Goal: Information Seeking & Learning: Learn about a topic

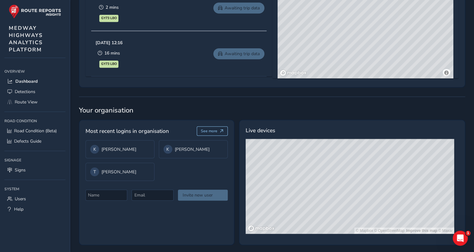
scroll to position [415, 0]
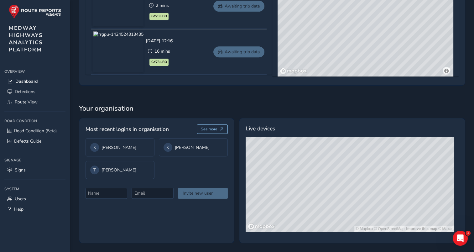
drag, startPoint x: 350, startPoint y: 181, endPoint x: 379, endPoint y: 166, distance: 32.5
click at [381, 165] on div "© Mapbox © OpenStreetMap Improve this map © Maxar" at bounding box center [350, 184] width 209 height 95
drag, startPoint x: 316, startPoint y: 177, endPoint x: 317, endPoint y: 163, distance: 14.4
click at [317, 163] on div "© Mapbox © OpenStreetMap Improve this map © Maxar" at bounding box center [350, 184] width 209 height 95
drag, startPoint x: 318, startPoint y: 179, endPoint x: 326, endPoint y: 157, distance: 23.8
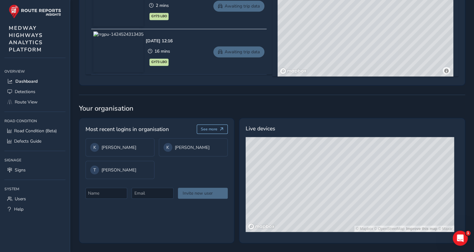
click at [326, 157] on div "© Mapbox © OpenStreetMap Improve this map © Maxar" at bounding box center [350, 184] width 209 height 95
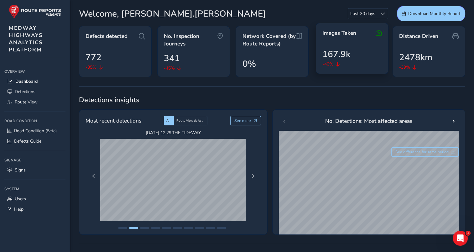
scroll to position [31, 0]
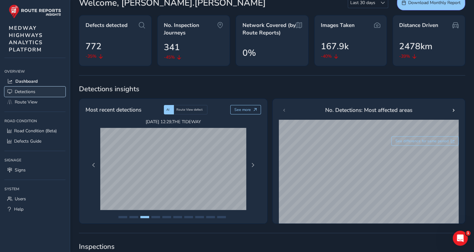
click at [22, 92] on span "Detections" at bounding box center [25, 92] width 21 height 6
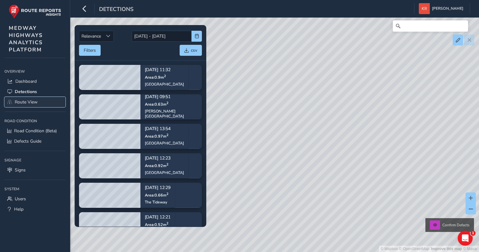
click at [25, 101] on span "Route View" at bounding box center [26, 102] width 23 height 6
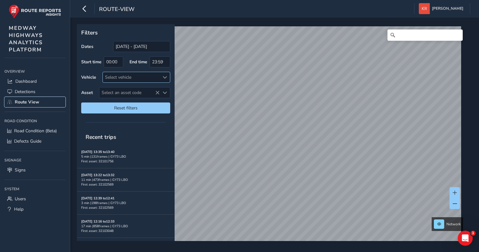
click at [166, 75] on span at bounding box center [165, 77] width 4 height 4
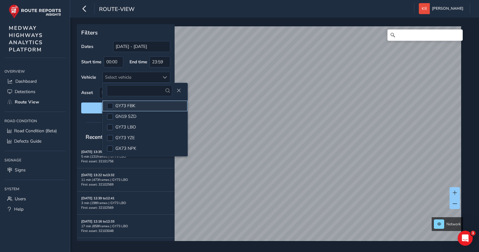
click at [138, 102] on li "GY73 FBK" at bounding box center [144, 106] width 85 height 11
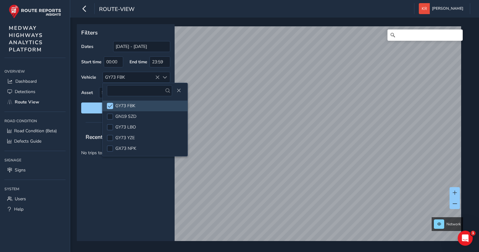
click at [141, 202] on div "Recent trips No trips to show." at bounding box center [126, 185] width 98 height 112
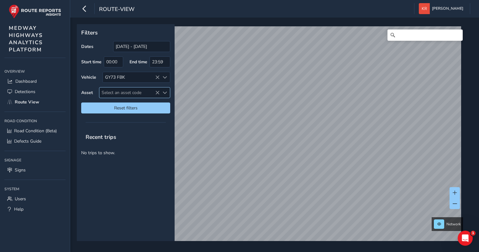
click at [127, 95] on span "Select an asset code" at bounding box center [129, 92] width 60 height 10
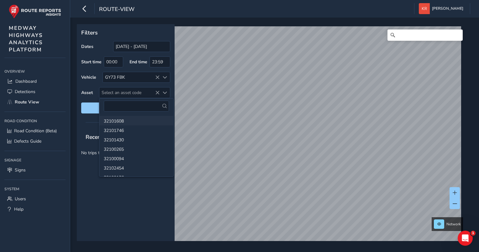
click at [126, 123] on li "32101608" at bounding box center [136, 120] width 74 height 9
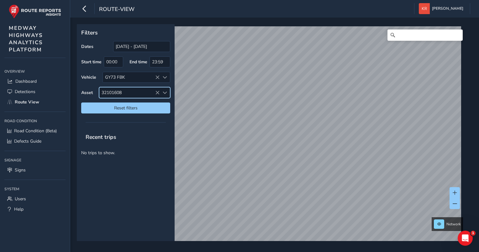
click at [126, 92] on span "32101608" at bounding box center [129, 92] width 60 height 10
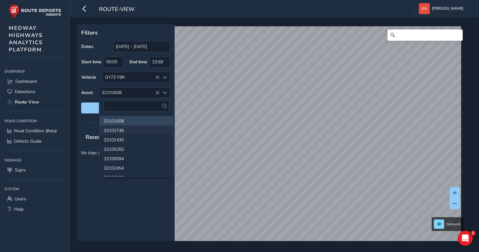
click at [116, 127] on li "32101746" at bounding box center [136, 129] width 74 height 9
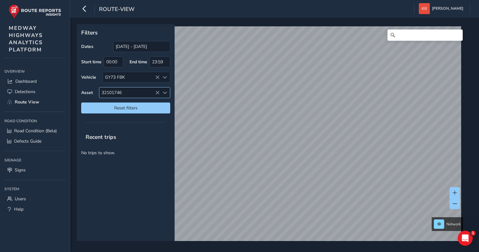
drag, startPoint x: 114, startPoint y: 93, endPoint x: 114, endPoint y: 97, distance: 4.1
click at [114, 93] on span "32101746" at bounding box center [129, 92] width 60 height 10
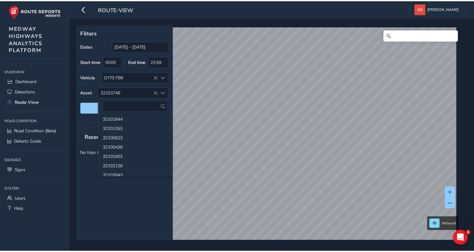
scroll to position [1160, 0]
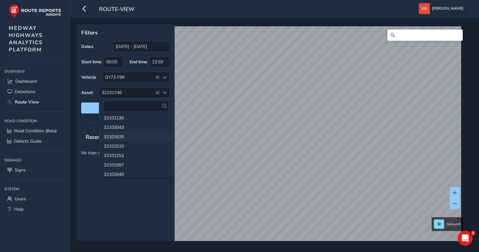
click at [126, 134] on li "32101626" at bounding box center [136, 136] width 74 height 9
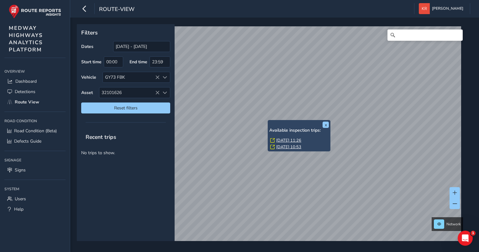
click at [281, 139] on link "Wed, 13 Aug, 11:26" at bounding box center [288, 141] width 25 height 6
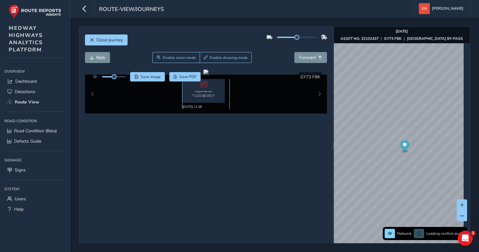
click at [199, 92] on img at bounding box center [203, 91] width 42 height 24
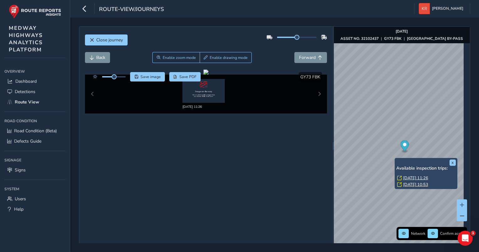
click at [413, 185] on link "Fri, 1 Aug, 10:53" at bounding box center [415, 185] width 25 height 6
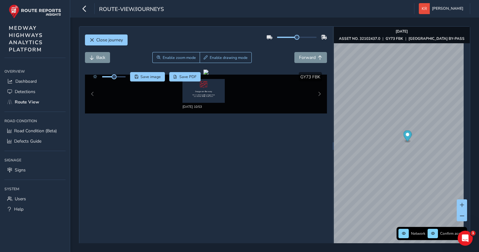
click at [107, 28] on div "Close journey Back Enable zoom mode Enable drawing mode Forward Click and Drag …" at bounding box center [205, 146] width 253 height 239
click at [105, 36] on button "Close journey" at bounding box center [106, 39] width 43 height 11
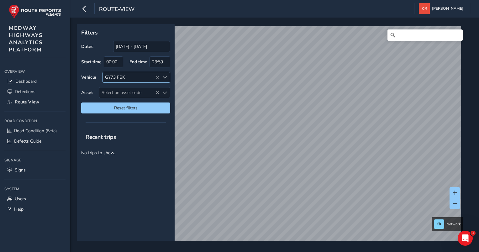
click at [146, 81] on div "GY73 FBK" at bounding box center [131, 77] width 57 height 10
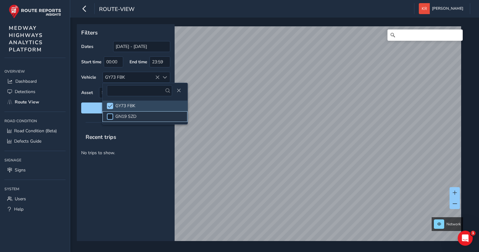
click at [110, 117] on div at bounding box center [110, 116] width 6 height 6
click at [116, 185] on div "Recent trips No trips to show." at bounding box center [126, 185] width 98 height 112
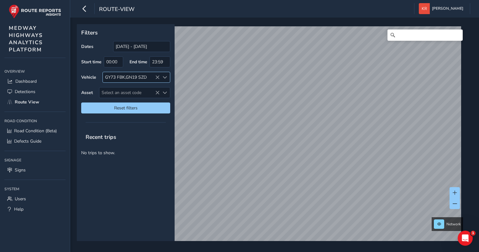
click at [120, 78] on div "GY73 FBK,GN19 SZD" at bounding box center [131, 77] width 57 height 10
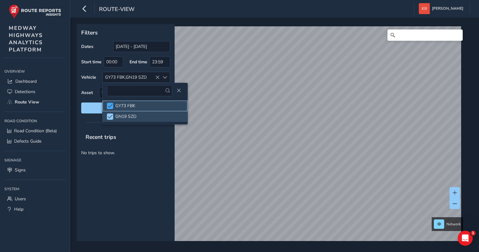
click at [112, 107] on div at bounding box center [110, 106] width 6 height 6
click at [163, 169] on div "Recent trips No trips to show." at bounding box center [126, 185] width 98 height 112
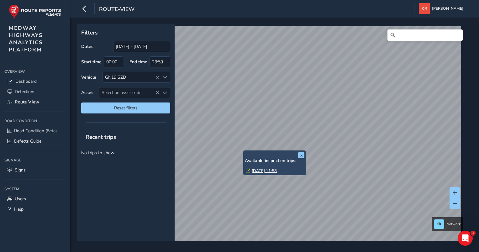
click at [257, 171] on link "Fri, 1 Aug, 11:58" at bounding box center [264, 171] width 25 height 6
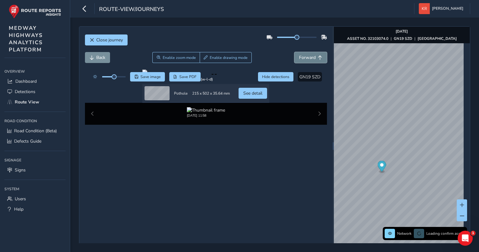
click at [308, 56] on span "Forward" at bounding box center [307, 58] width 17 height 6
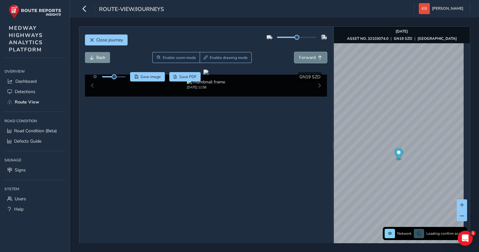
click at [308, 56] on span "Forward" at bounding box center [307, 58] width 17 height 6
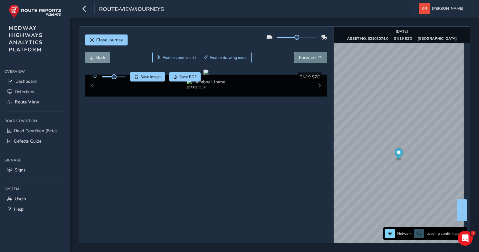
click at [308, 56] on span "Forward" at bounding box center [307, 58] width 17 height 6
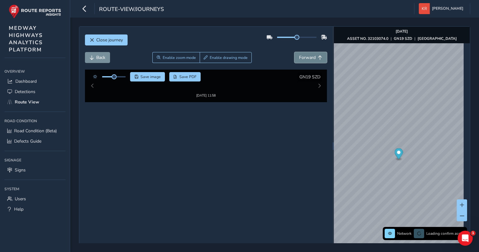
click at [308, 56] on span "Forward" at bounding box center [307, 58] width 17 height 6
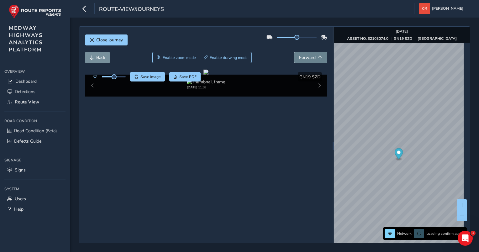
click at [308, 56] on span "Forward" at bounding box center [307, 58] width 17 height 6
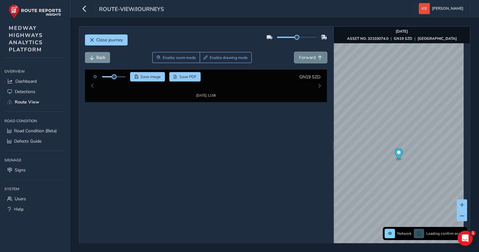
click at [308, 56] on span "Forward" at bounding box center [307, 58] width 17 height 6
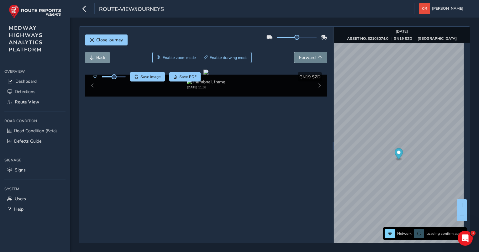
click at [308, 56] on span "Forward" at bounding box center [307, 58] width 17 height 6
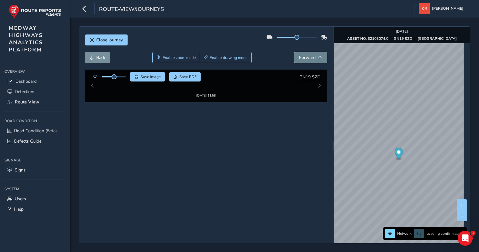
click at [308, 56] on span "Forward" at bounding box center [307, 58] width 17 height 6
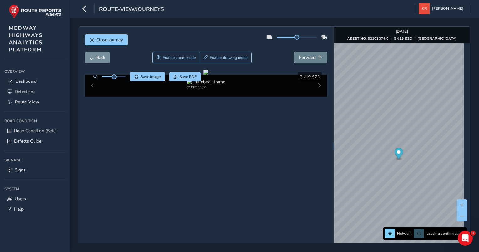
click at [308, 56] on span "Forward" at bounding box center [307, 58] width 17 height 6
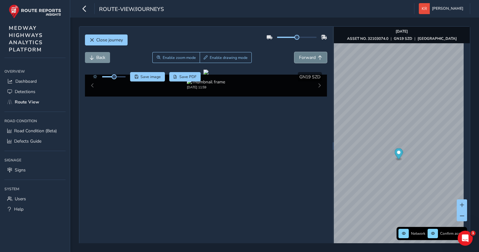
click at [308, 56] on span "Forward" at bounding box center [307, 58] width 17 height 6
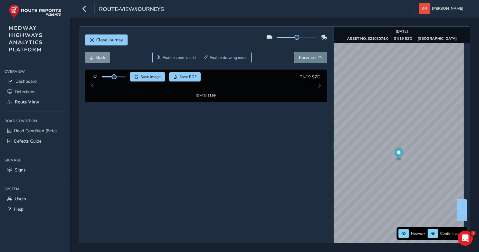
click at [308, 56] on span "Forward" at bounding box center [307, 58] width 17 height 6
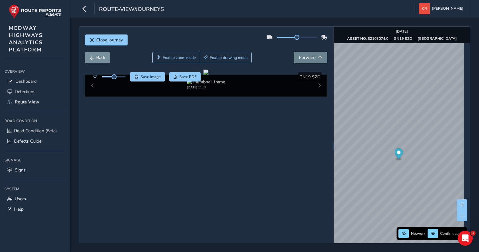
click at [308, 56] on span "Forward" at bounding box center [307, 58] width 17 height 6
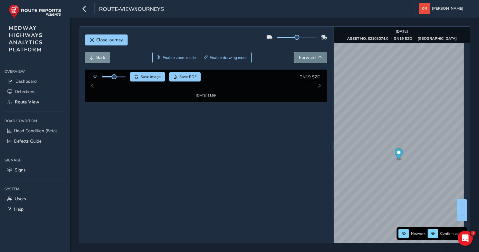
click at [308, 56] on span "Forward" at bounding box center [307, 58] width 17 height 6
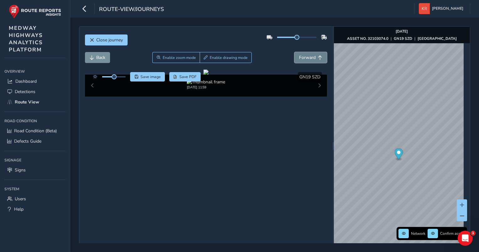
click at [308, 56] on span "Forward" at bounding box center [307, 58] width 17 height 6
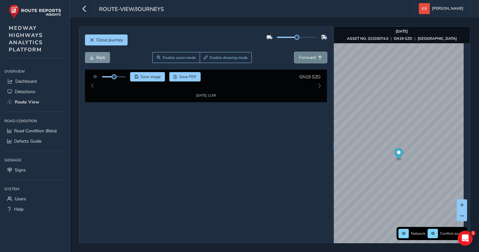
click at [308, 56] on span "Forward" at bounding box center [307, 58] width 17 height 6
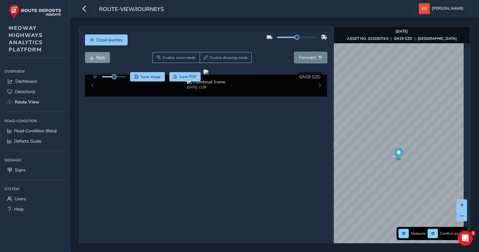
click at [308, 56] on span "Forward" at bounding box center [307, 58] width 17 height 6
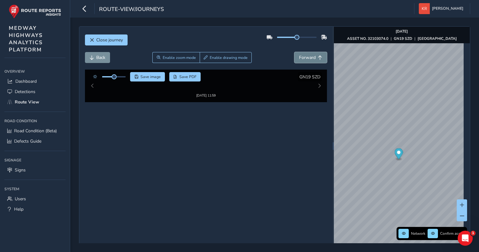
click at [308, 56] on span "Forward" at bounding box center [307, 58] width 17 height 6
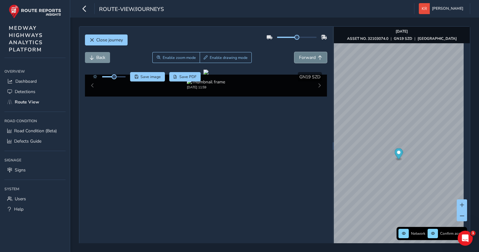
click at [308, 56] on span "Forward" at bounding box center [307, 58] width 17 height 6
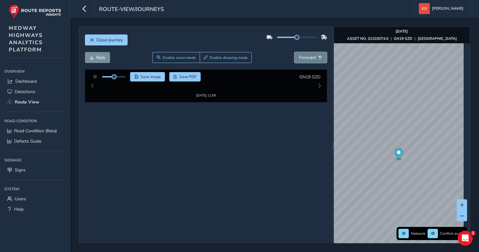
click at [308, 56] on span "Forward" at bounding box center [307, 58] width 17 height 6
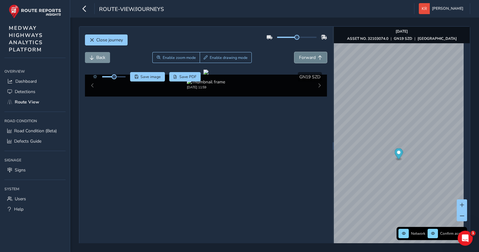
click at [308, 56] on span "Forward" at bounding box center [307, 58] width 17 height 6
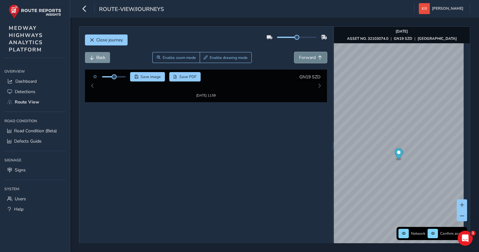
click at [308, 56] on span "Forward" at bounding box center [307, 58] width 17 height 6
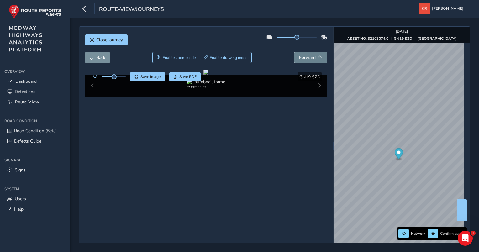
click at [308, 56] on span "Forward" at bounding box center [307, 58] width 17 height 6
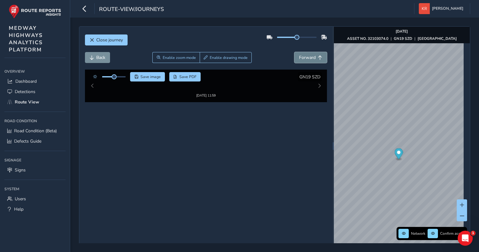
click at [308, 56] on span "Forward" at bounding box center [307, 58] width 17 height 6
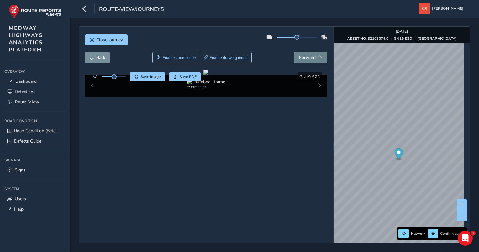
click at [308, 56] on span "Forward" at bounding box center [307, 58] width 17 height 6
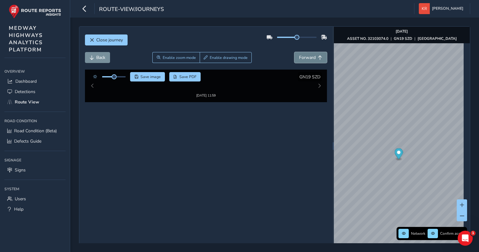
click at [308, 56] on span "Forward" at bounding box center [307, 58] width 17 height 6
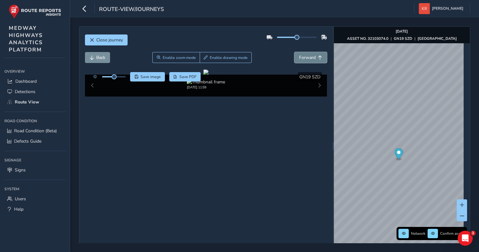
click at [308, 56] on span "Forward" at bounding box center [307, 58] width 17 height 6
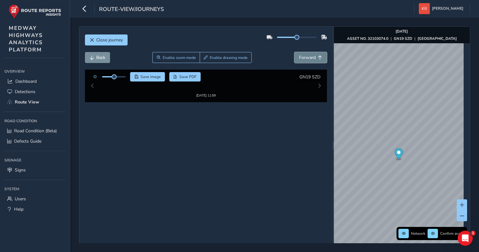
click at [308, 56] on span "Forward" at bounding box center [307, 58] width 17 height 6
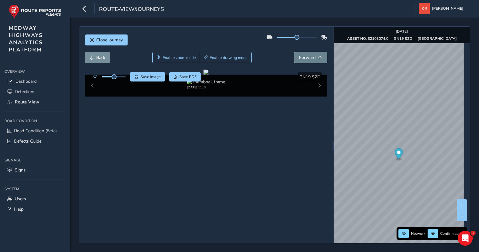
click at [308, 56] on span "Forward" at bounding box center [307, 58] width 17 height 6
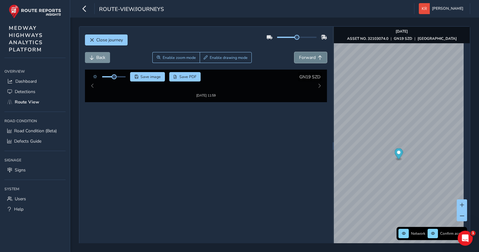
click at [308, 56] on span "Forward" at bounding box center [307, 58] width 17 height 6
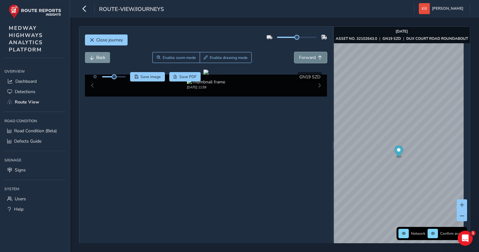
click at [308, 56] on span "Forward" at bounding box center [307, 58] width 17 height 6
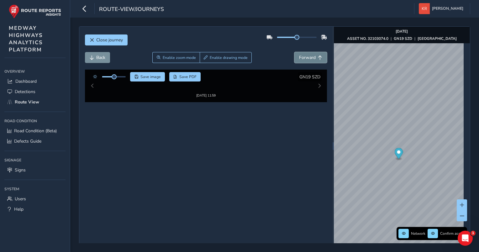
click at [308, 56] on span "Forward" at bounding box center [307, 58] width 17 height 6
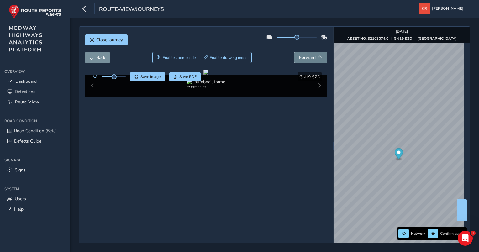
click at [308, 56] on span "Forward" at bounding box center [307, 58] width 17 height 6
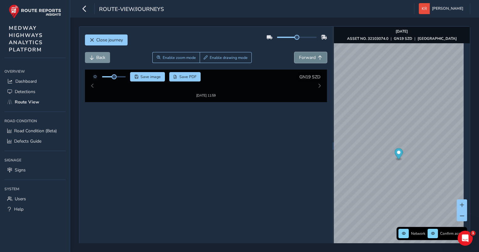
click at [308, 56] on span "Forward" at bounding box center [307, 58] width 17 height 6
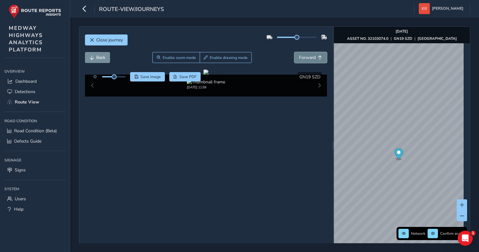
click at [308, 56] on span "Forward" at bounding box center [307, 58] width 17 height 6
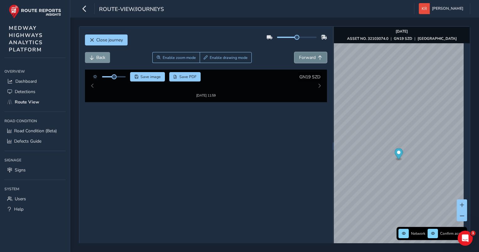
click at [308, 56] on span "Forward" at bounding box center [307, 58] width 17 height 6
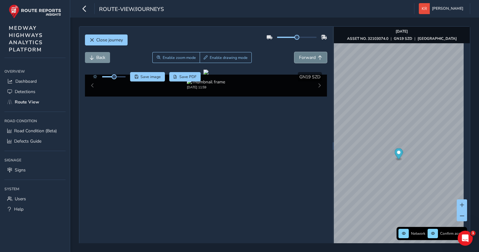
click at [308, 56] on span "Forward" at bounding box center [307, 58] width 17 height 6
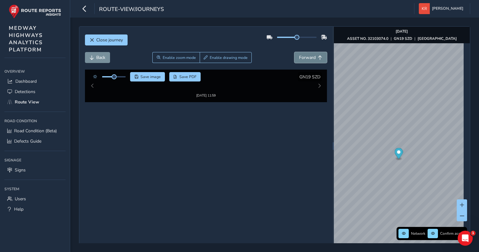
click at [308, 56] on span "Forward" at bounding box center [307, 58] width 17 height 6
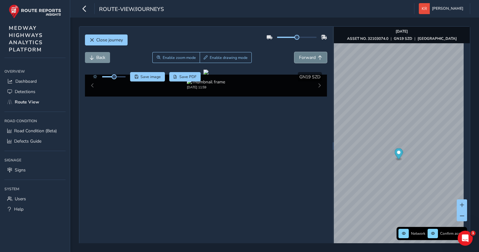
click at [308, 56] on span "Forward" at bounding box center [307, 58] width 17 height 6
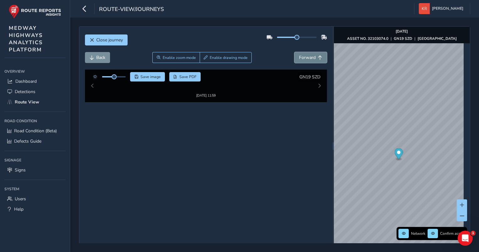
click at [308, 56] on span "Forward" at bounding box center [307, 58] width 17 height 6
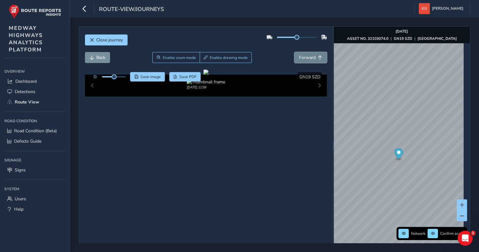
click at [308, 56] on span "Forward" at bounding box center [307, 58] width 17 height 6
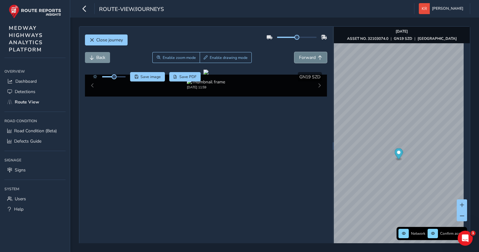
click at [308, 56] on span "Forward" at bounding box center [307, 58] width 17 height 6
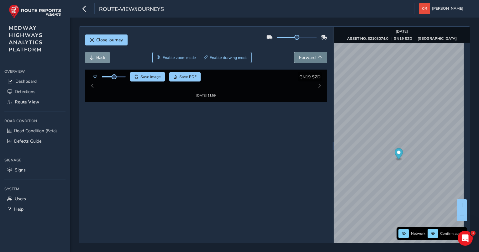
click at [308, 56] on span "Forward" at bounding box center [307, 58] width 17 height 6
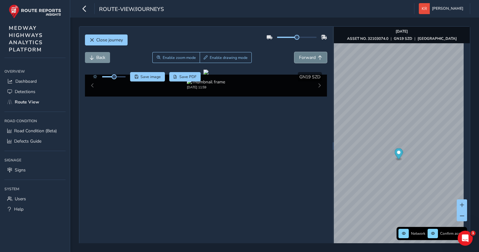
click at [308, 56] on span "Forward" at bounding box center [307, 58] width 17 height 6
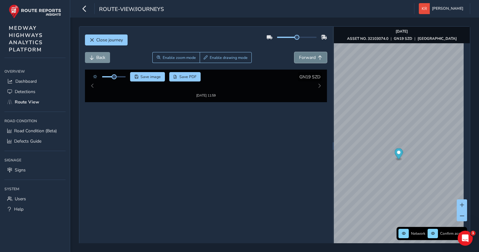
click at [308, 56] on span "Forward" at bounding box center [307, 58] width 17 height 6
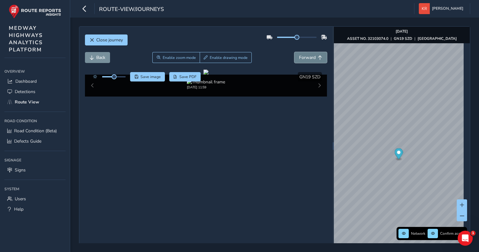
click at [308, 56] on span "Forward" at bounding box center [307, 58] width 17 height 6
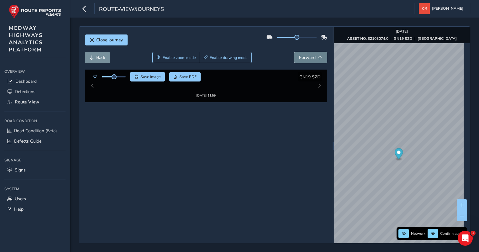
click at [308, 56] on span "Forward" at bounding box center [307, 58] width 17 height 6
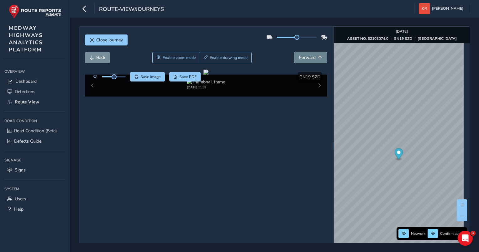
click at [308, 56] on span "Forward" at bounding box center [307, 58] width 17 height 6
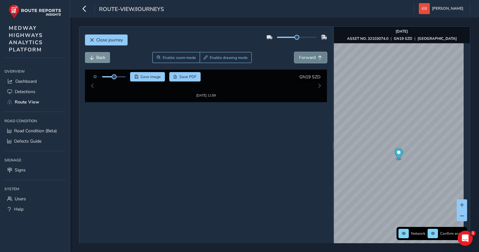
click at [308, 56] on span "Forward" at bounding box center [307, 58] width 17 height 6
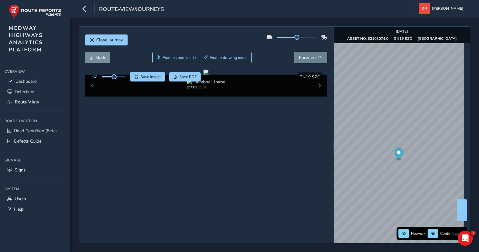
click at [308, 56] on span "Forward" at bounding box center [307, 58] width 17 height 6
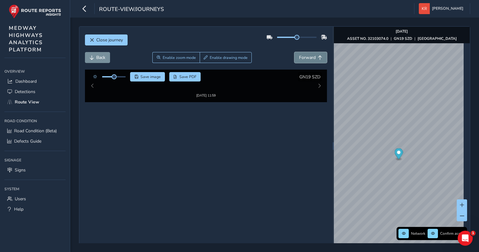
click at [308, 56] on span "Forward" at bounding box center [307, 58] width 17 height 6
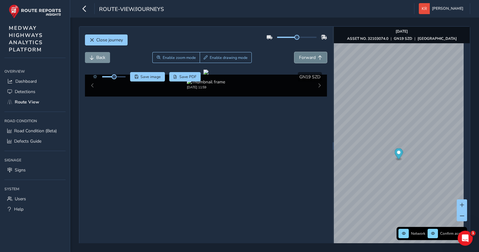
click at [308, 56] on span "Forward" at bounding box center [307, 58] width 17 height 6
click at [94, 44] on button "Close journey" at bounding box center [106, 39] width 43 height 11
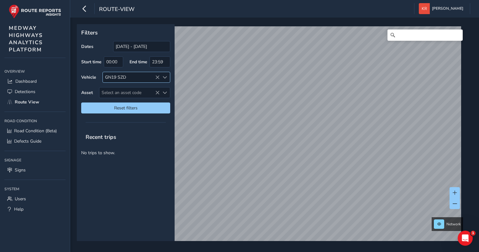
click at [140, 80] on div "GN19 SZD" at bounding box center [131, 77] width 57 height 10
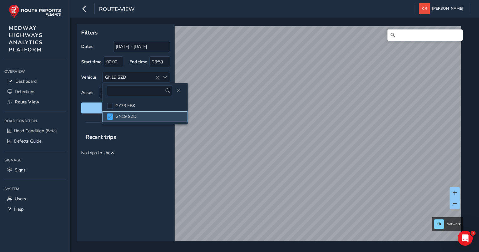
click at [110, 115] on span at bounding box center [110, 116] width 5 height 4
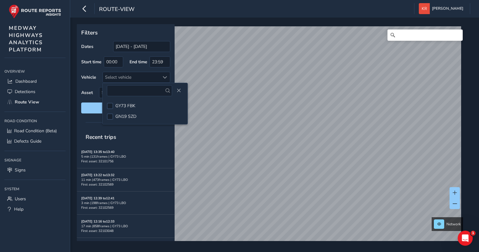
click at [82, 120] on div at bounding box center [126, 122] width 98 height 9
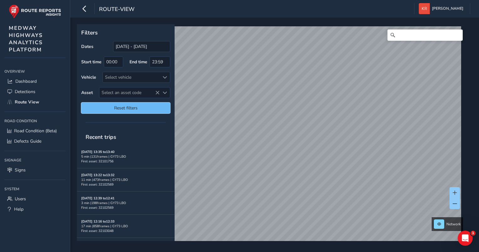
click at [131, 109] on span "Reset filters" at bounding box center [126, 108] width 80 height 6
click at [122, 76] on div "Select vehicle" at bounding box center [131, 77] width 57 height 10
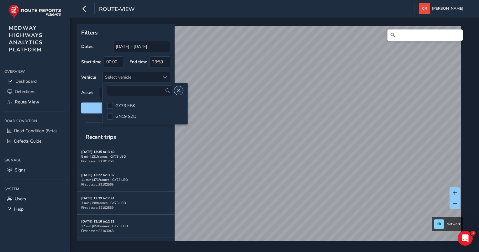
click at [174, 93] on button "Close" at bounding box center [178, 90] width 9 height 9
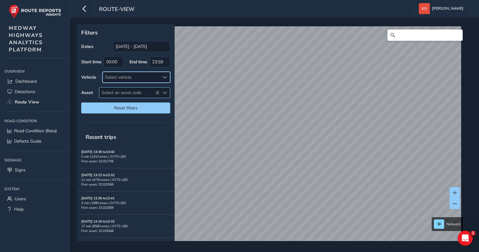
click at [160, 92] on div "Select an asset code" at bounding box center [165, 92] width 10 height 10
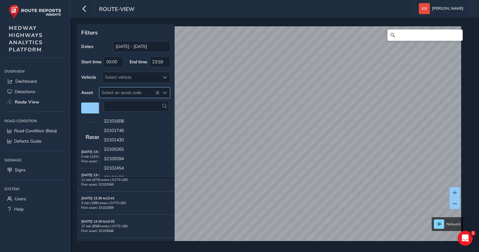
click at [156, 93] on icon at bounding box center [157, 93] width 4 height 4
click at [122, 75] on div "Select vehicle" at bounding box center [131, 77] width 57 height 10
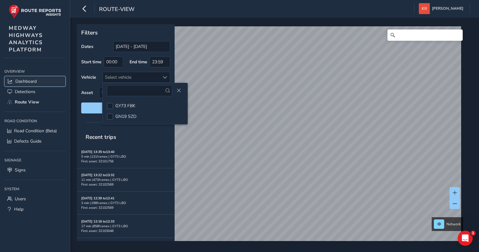
click at [32, 81] on span "Dashboard" at bounding box center [25, 81] width 21 height 6
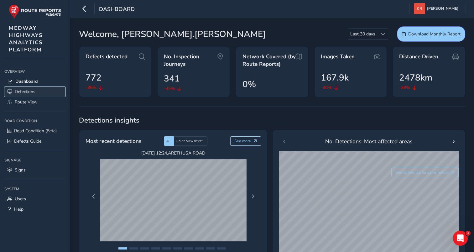
click at [28, 89] on span "Detections" at bounding box center [25, 92] width 21 height 6
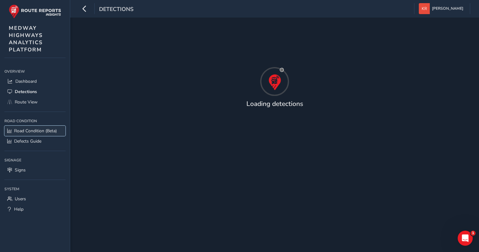
click at [32, 131] on span "Road Condition (Beta)" at bounding box center [35, 131] width 43 height 6
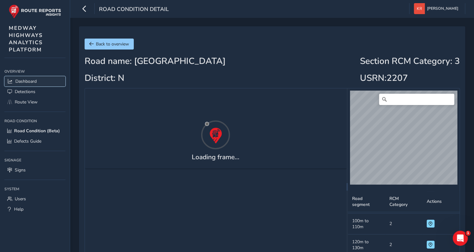
click at [21, 80] on span "Dashboard" at bounding box center [25, 81] width 21 height 6
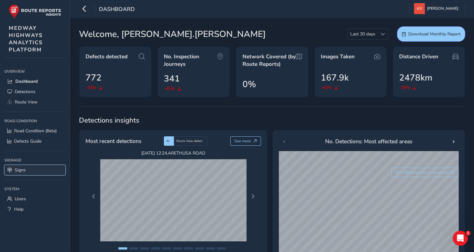
click at [17, 170] on span "Signs" at bounding box center [20, 170] width 11 height 6
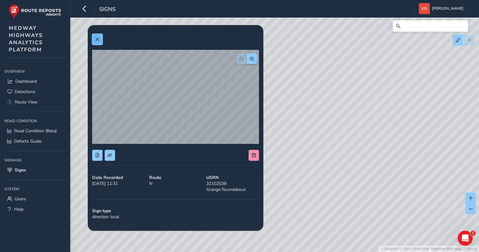
click at [99, 39] on span at bounding box center [97, 39] width 4 height 4
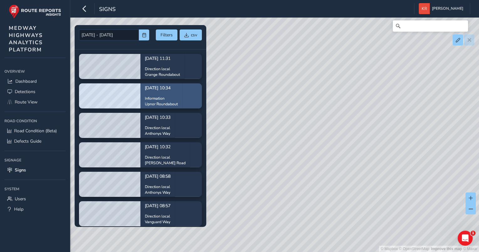
click at [155, 102] on p "Upnor Roundabout" at bounding box center [161, 104] width 33 height 6
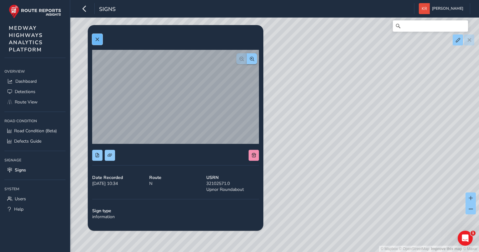
click at [99, 35] on button at bounding box center [97, 39] width 10 height 11
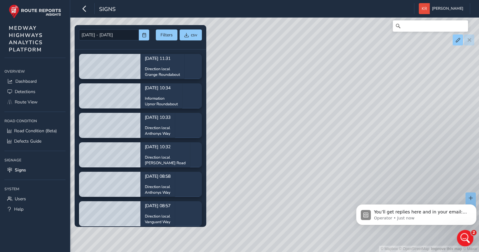
click at [463, 235] on icon "Open Intercom Messenger" at bounding box center [464, 237] width 10 height 10
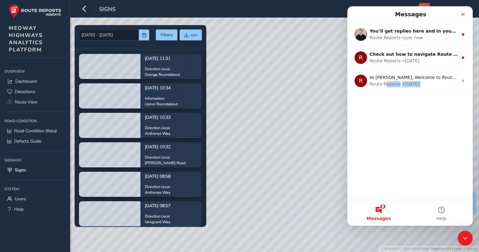
drag, startPoint x: 386, startPoint y: 191, endPoint x: 382, endPoint y: 211, distance: 20.4
click at [382, 211] on div "Messages You’ll get replies here and in your email: ✉️ [PERSON_NAME][EMAIL_ADDR…" at bounding box center [409, 115] width 125 height 219
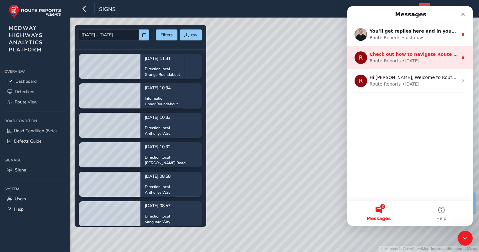
click at [412, 54] on span "Check out how to navigate Route View here!" at bounding box center [425, 54] width 110 height 5
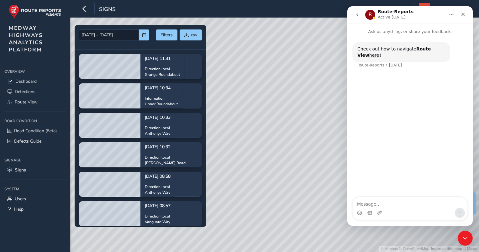
click at [360, 14] on icon "go back" at bounding box center [357, 14] width 5 height 5
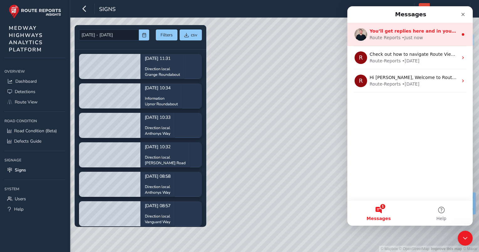
click at [380, 36] on div "Route Reports" at bounding box center [385, 37] width 31 height 7
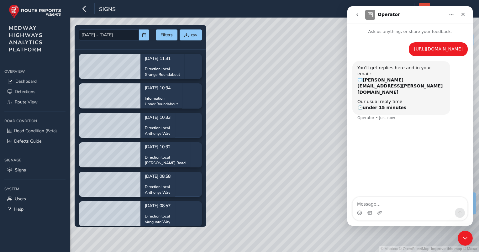
click at [359, 14] on icon "go back" at bounding box center [357, 14] width 5 height 5
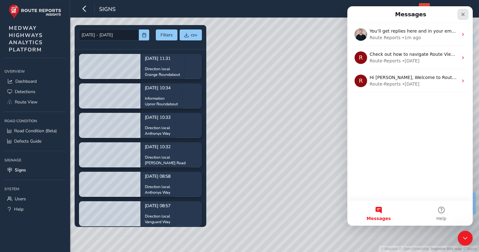
click at [460, 14] on icon "Close" at bounding box center [462, 14] width 5 height 5
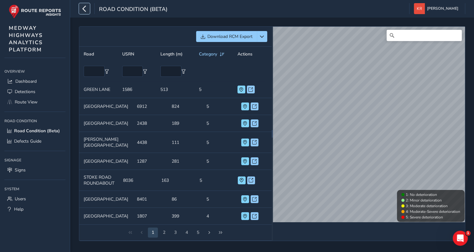
click at [81, 6] on button "button" at bounding box center [84, 8] width 11 height 11
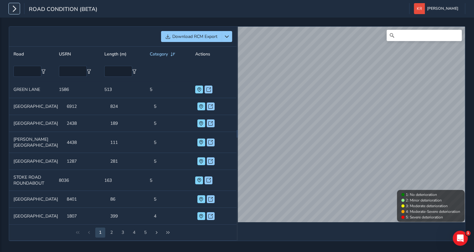
click at [15, 9] on icon "button" at bounding box center [14, 8] width 7 height 11
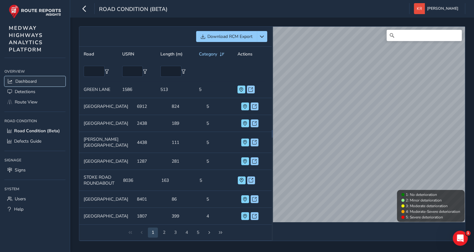
click at [27, 76] on link "Dashboard" at bounding box center [34, 81] width 61 height 10
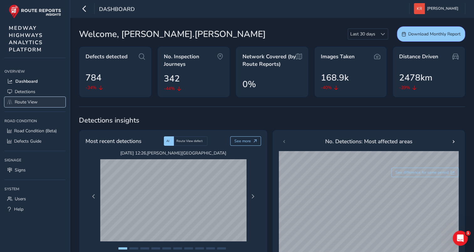
click at [24, 102] on span "Route View" at bounding box center [26, 102] width 23 height 6
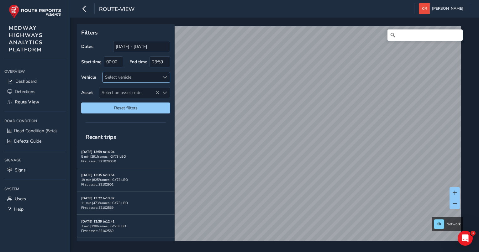
click at [152, 79] on div "Select vehicle" at bounding box center [131, 77] width 57 height 10
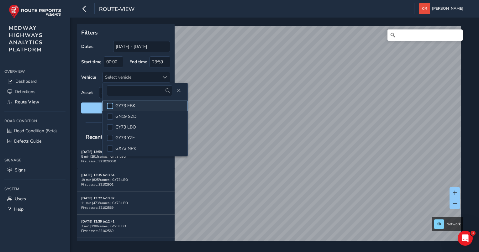
click at [109, 107] on div at bounding box center [110, 106] width 6 height 6
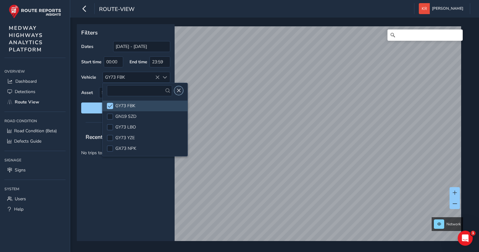
click at [176, 91] on span "Close" at bounding box center [178, 90] width 4 height 4
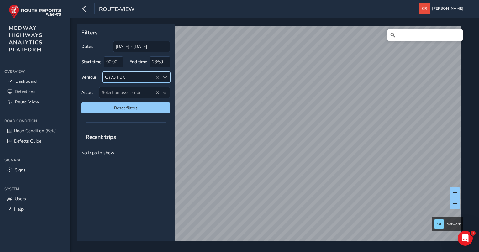
click at [239, 22] on div "Filters Dates 19/07/2025 - 18/08/2025 Start time 00:00 End time 23:59 Vehicle G…" at bounding box center [274, 135] width 409 height 234
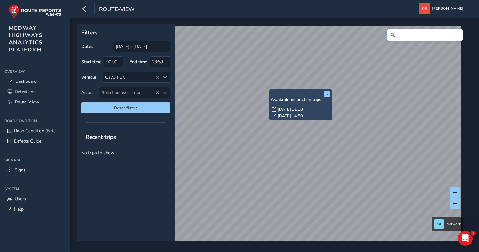
click at [292, 108] on link "Wed, 13 Aug, 11:18" at bounding box center [290, 110] width 25 height 6
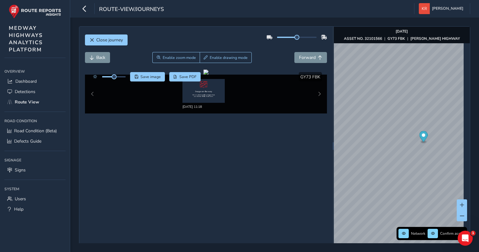
click at [244, 187] on div "Close journey Back Enable zoom mode Enable drawing mode Forward Click and Drag …" at bounding box center [205, 146] width 253 height 239
click at [461, 235] on icon "Open Intercom Messenger" at bounding box center [464, 237] width 10 height 10
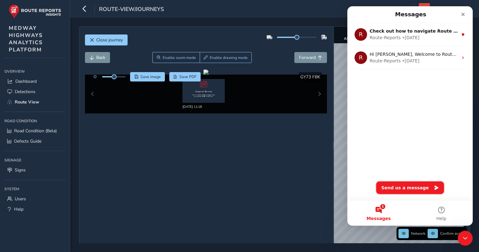
click at [397, 186] on button "Send us a message" at bounding box center [410, 187] width 68 height 13
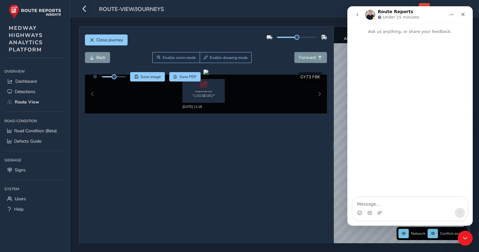
click at [365, 203] on textarea "Message…" at bounding box center [410, 202] width 115 height 11
type textarea "[URL][DOMAIN_NAME]"
click at [466, 13] on div "Close" at bounding box center [462, 14] width 11 height 11
